Goal: Complete application form

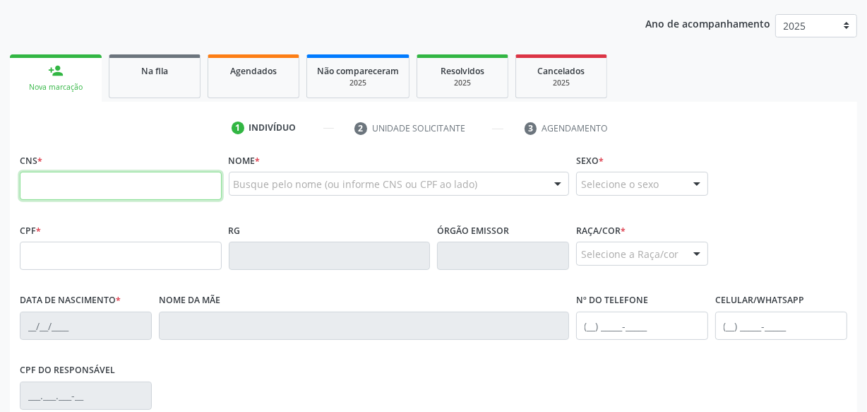
scroll to position [192, 0]
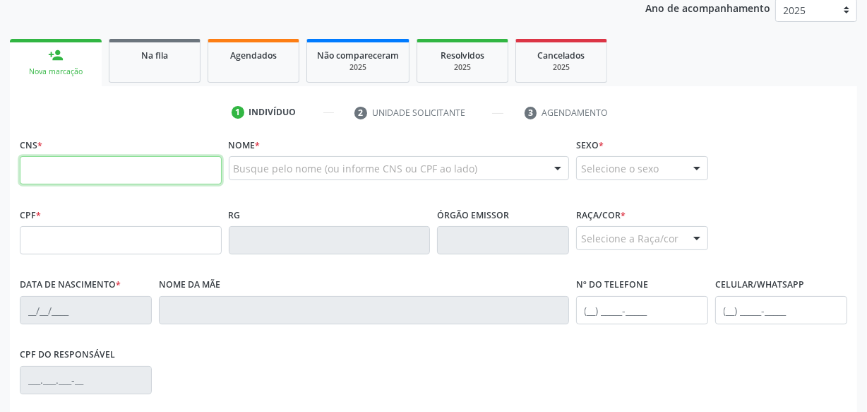
paste input "706 2020 0855 2367"
type input "706 2020 0855 2367"
type input "184.042.364-10"
type input "[DATE]"
type input "[PERSON_NAME]"
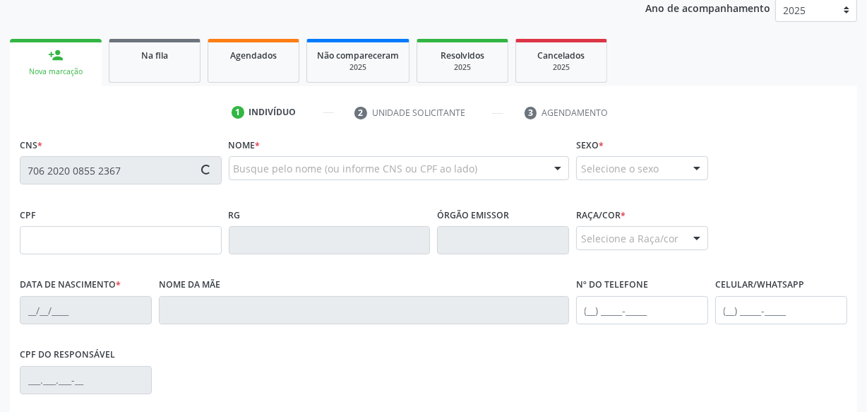
type input "[PHONE_NUMBER]"
type input "S/N"
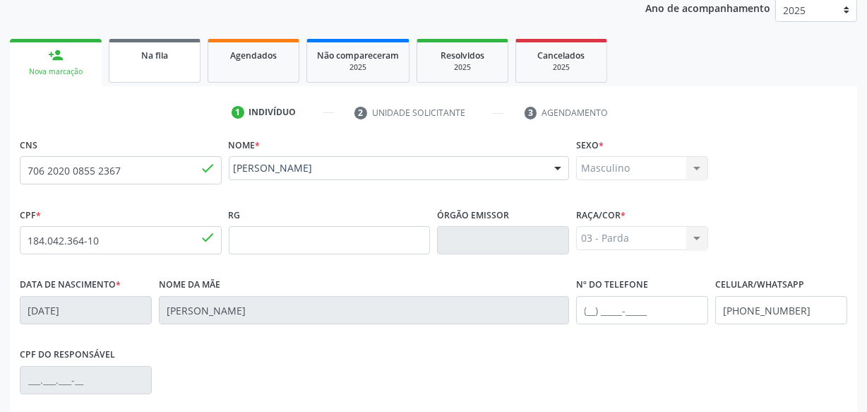
click at [151, 52] on span "Na fila" at bounding box center [154, 55] width 27 height 12
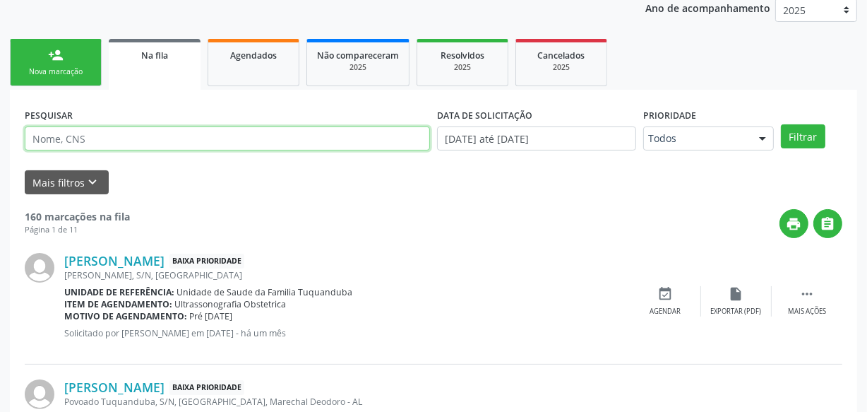
click at [81, 140] on input "text" at bounding box center [227, 138] width 405 height 24
paste input "706202008552367"
type input "706202008552367"
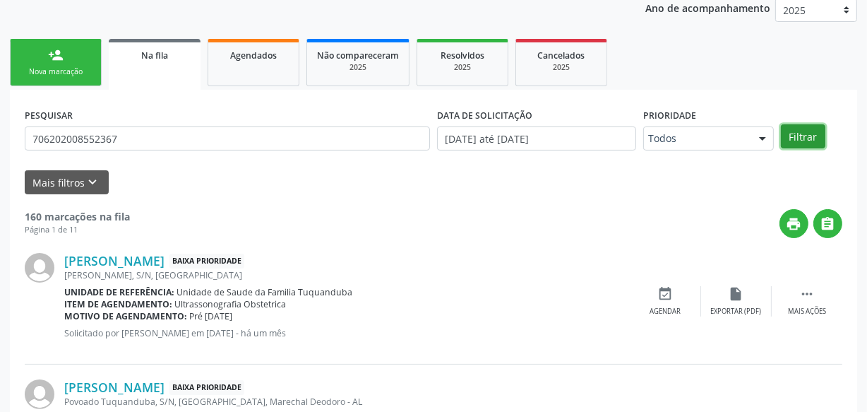
click at [810, 138] on button "Filtrar" at bounding box center [803, 136] width 44 height 24
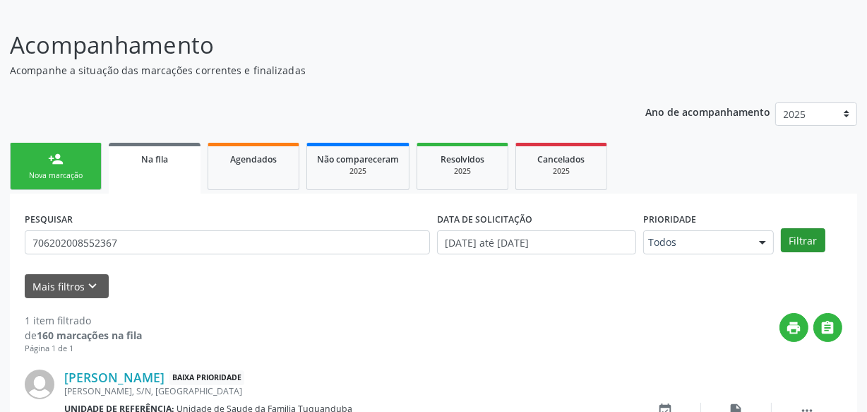
scroll to position [181, 0]
